Goal: Find specific page/section: Find specific page/section

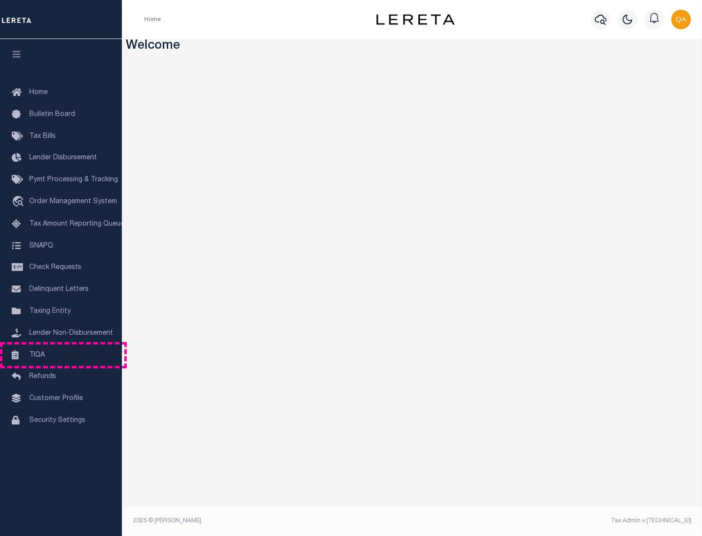
click at [61, 355] on link "TIQA" at bounding box center [61, 356] width 122 height 22
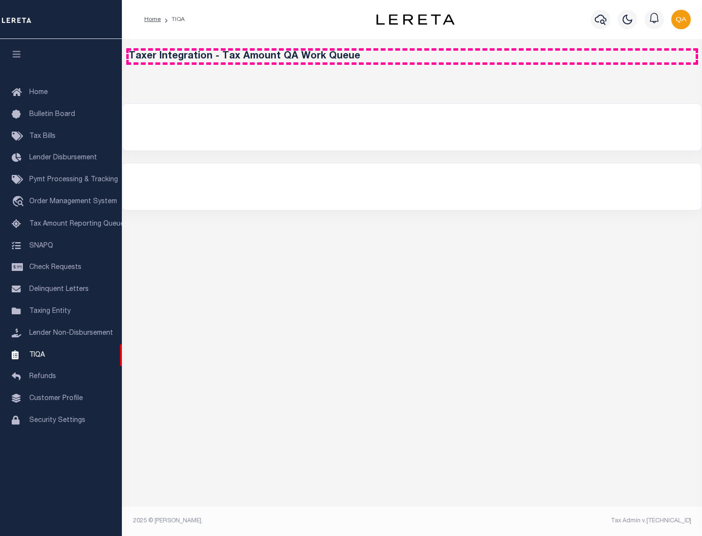
select select "200"
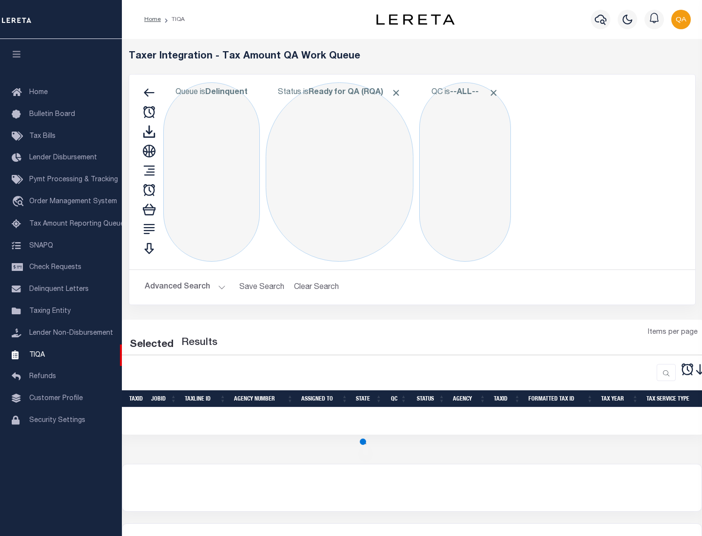
select select "200"
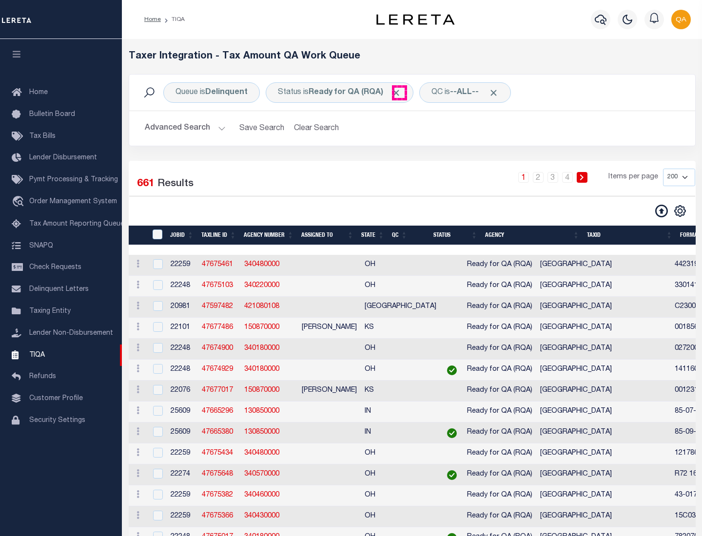
click at [399, 93] on span "Click to Remove" at bounding box center [396, 93] width 10 height 10
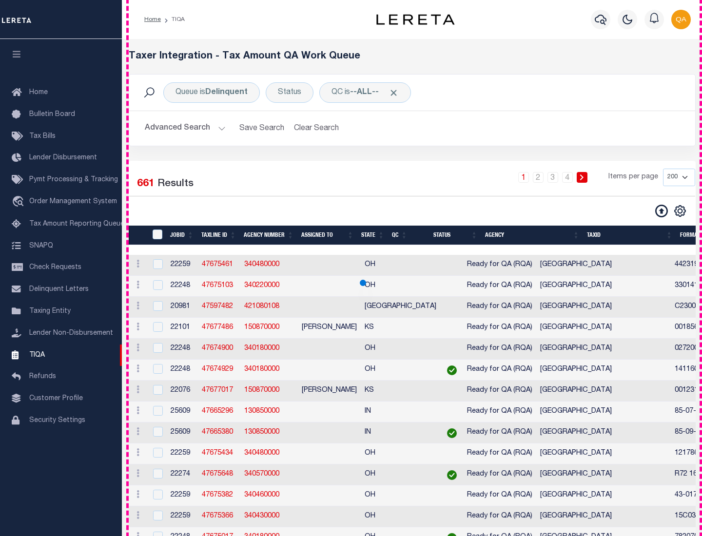
scroll to position [2082, 0]
